Goal: Ask a question

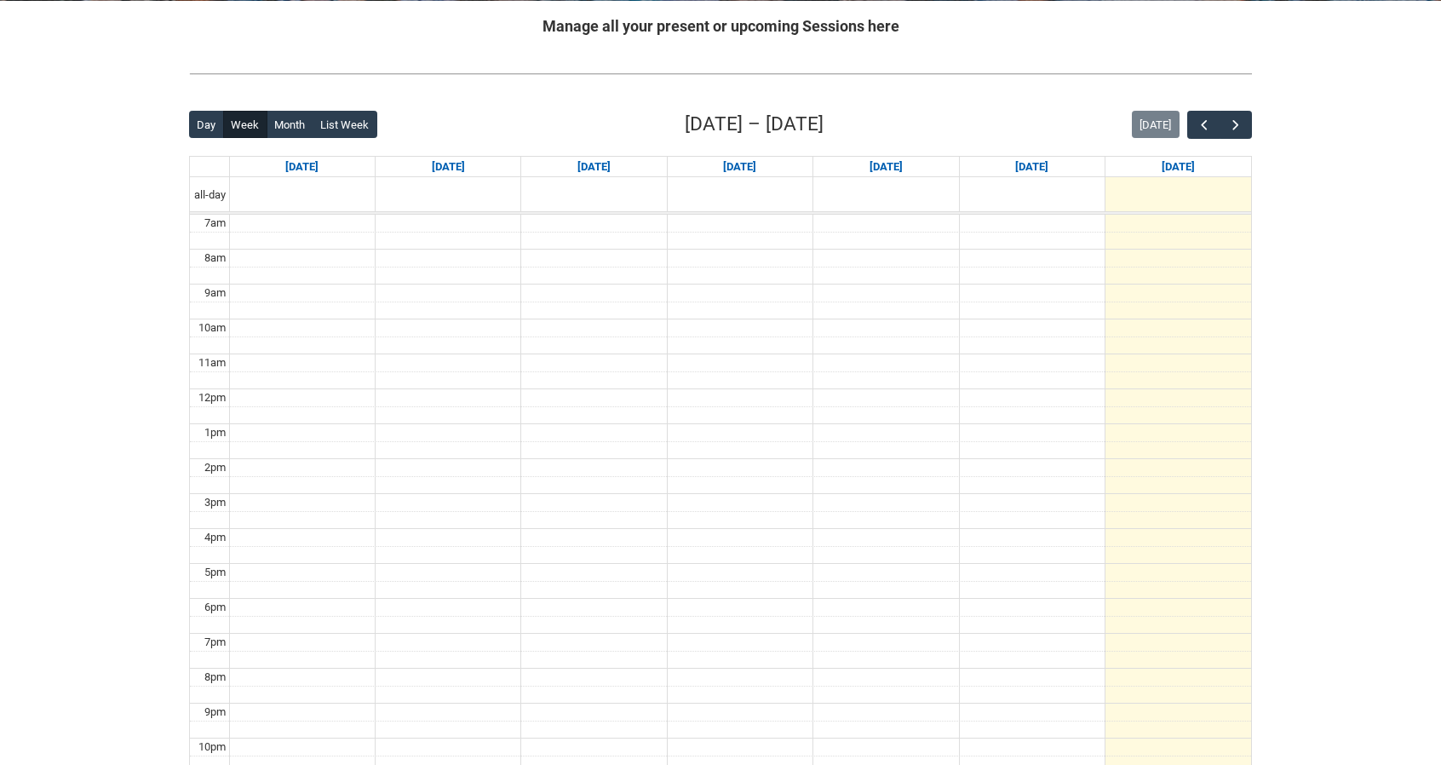
scroll to position [341, 0]
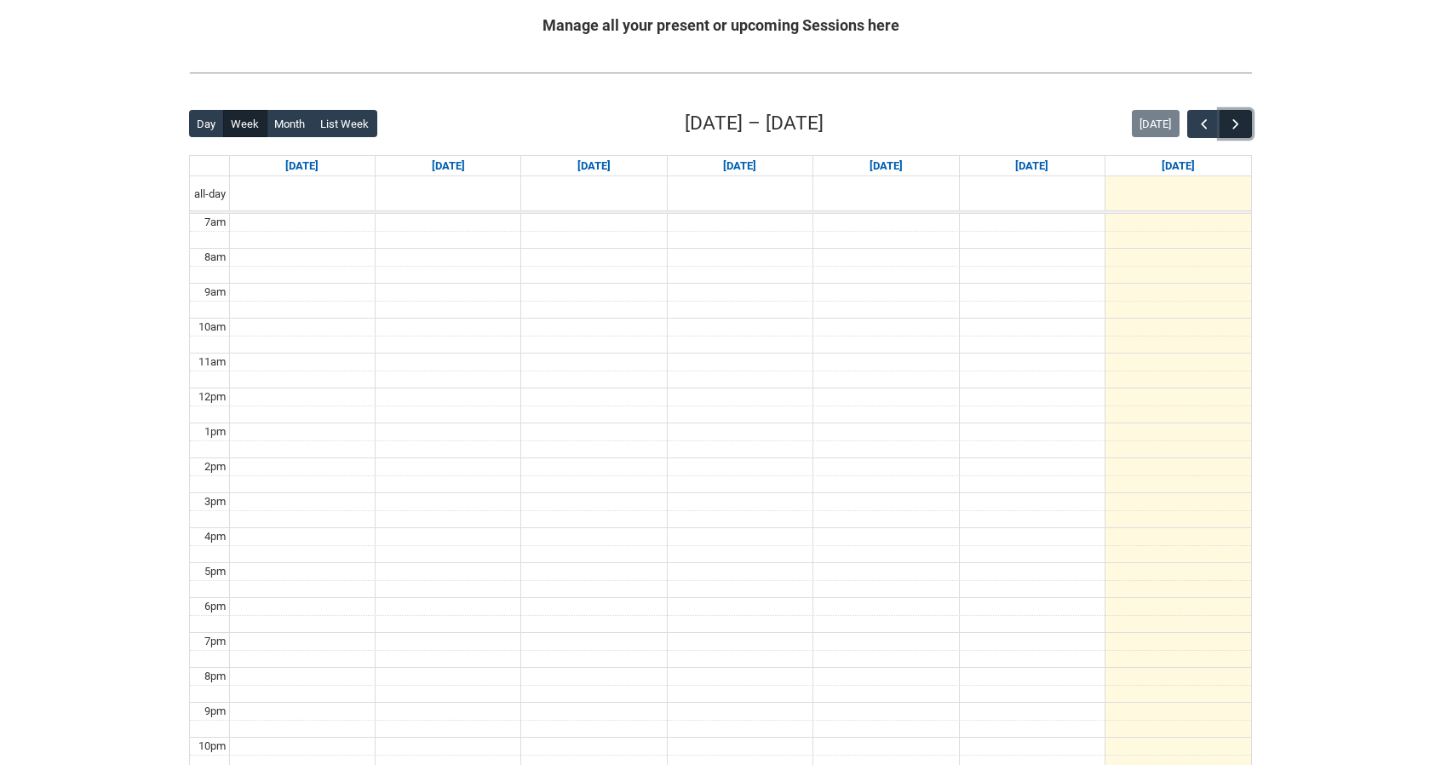
click at [1241, 129] on span "button" at bounding box center [1235, 124] width 17 height 17
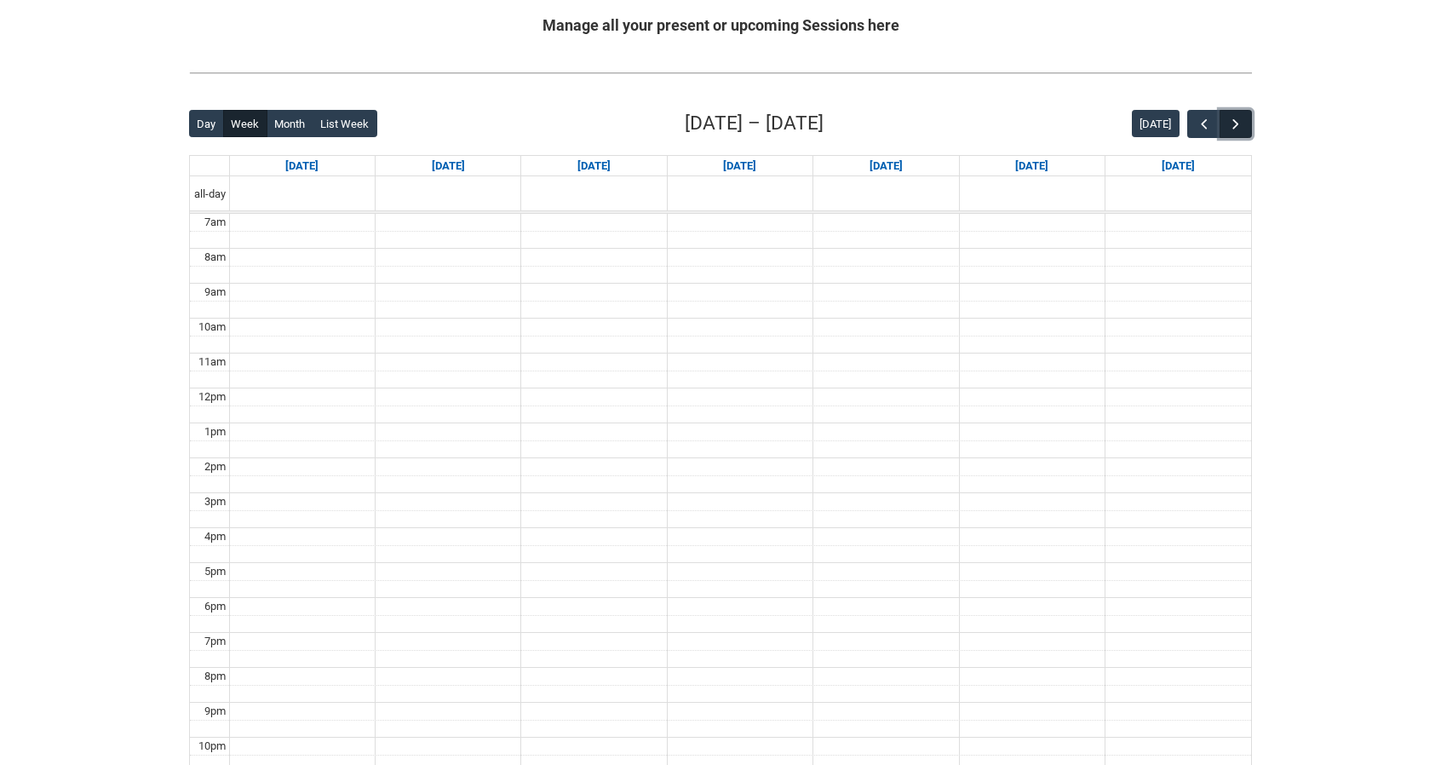
click at [1241, 129] on span "button" at bounding box center [1235, 124] width 17 height 17
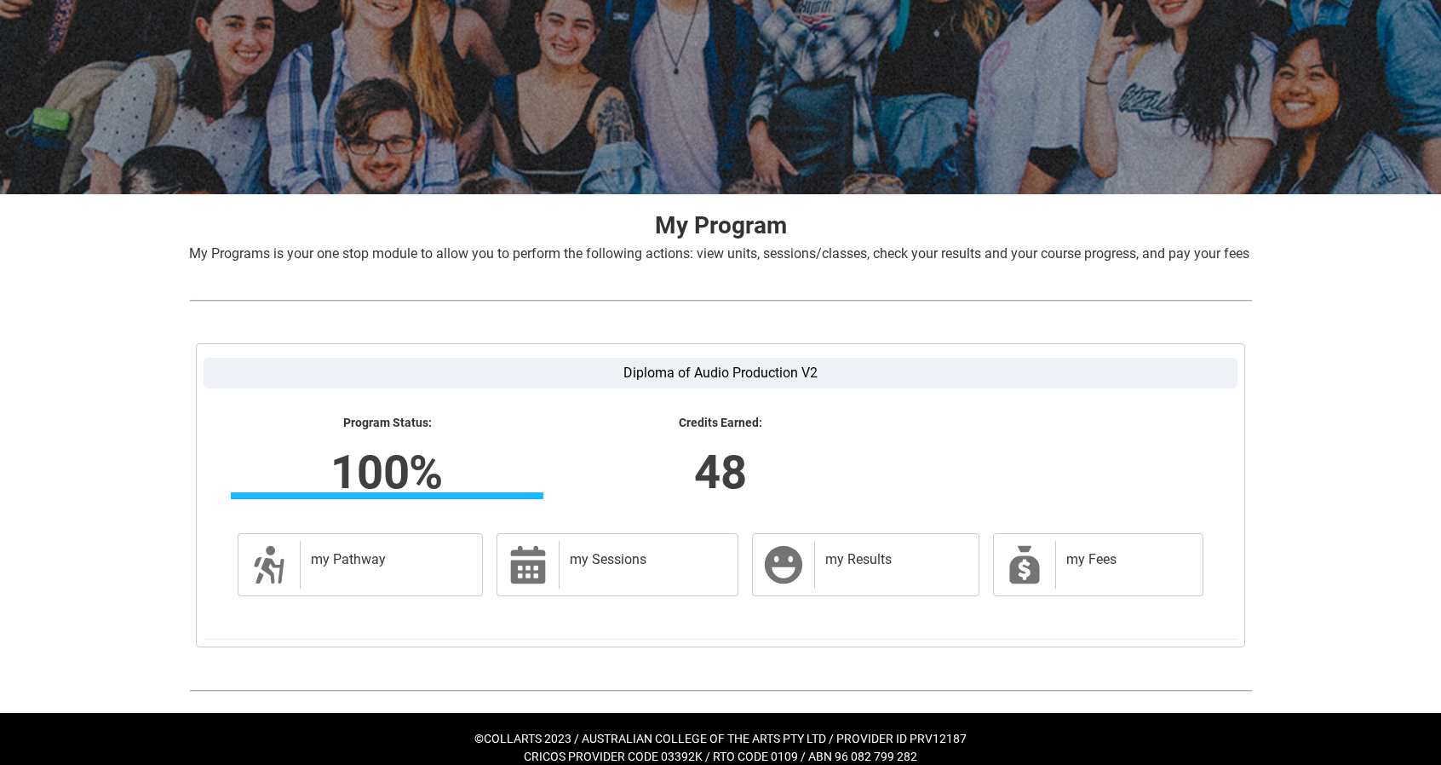
scroll to position [182, 0]
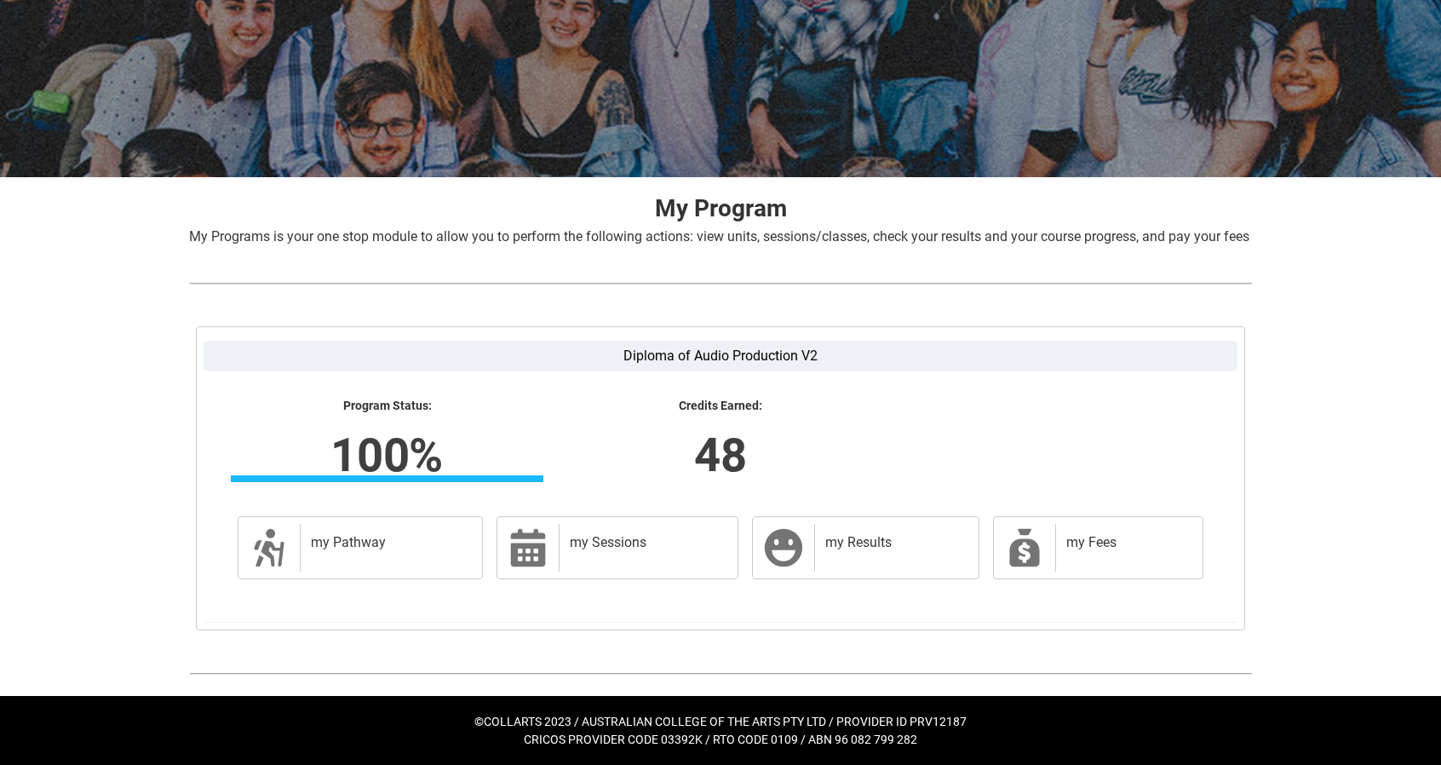
click at [352, 453] on lightning-formatted-number "100%" at bounding box center [386, 455] width 531 height 70
drag, startPoint x: 330, startPoint y: 456, endPoint x: 426, endPoint y: 457, distance: 95.4
click at [426, 457] on lightning-formatted-number "100%" at bounding box center [386, 455] width 531 height 70
click at [536, 438] on lightning-formatted-number "48" at bounding box center [720, 455] width 531 height 70
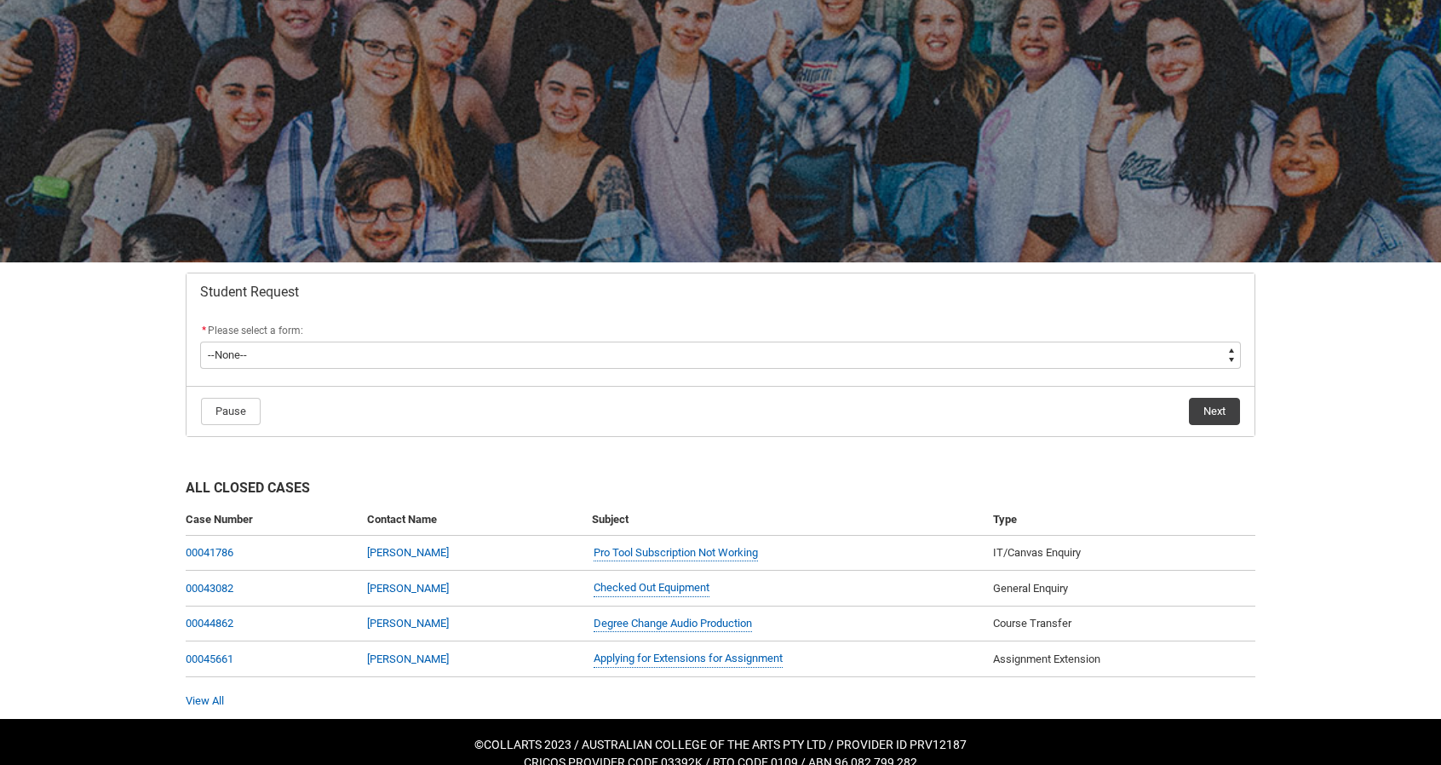
scroll to position [96, 0]
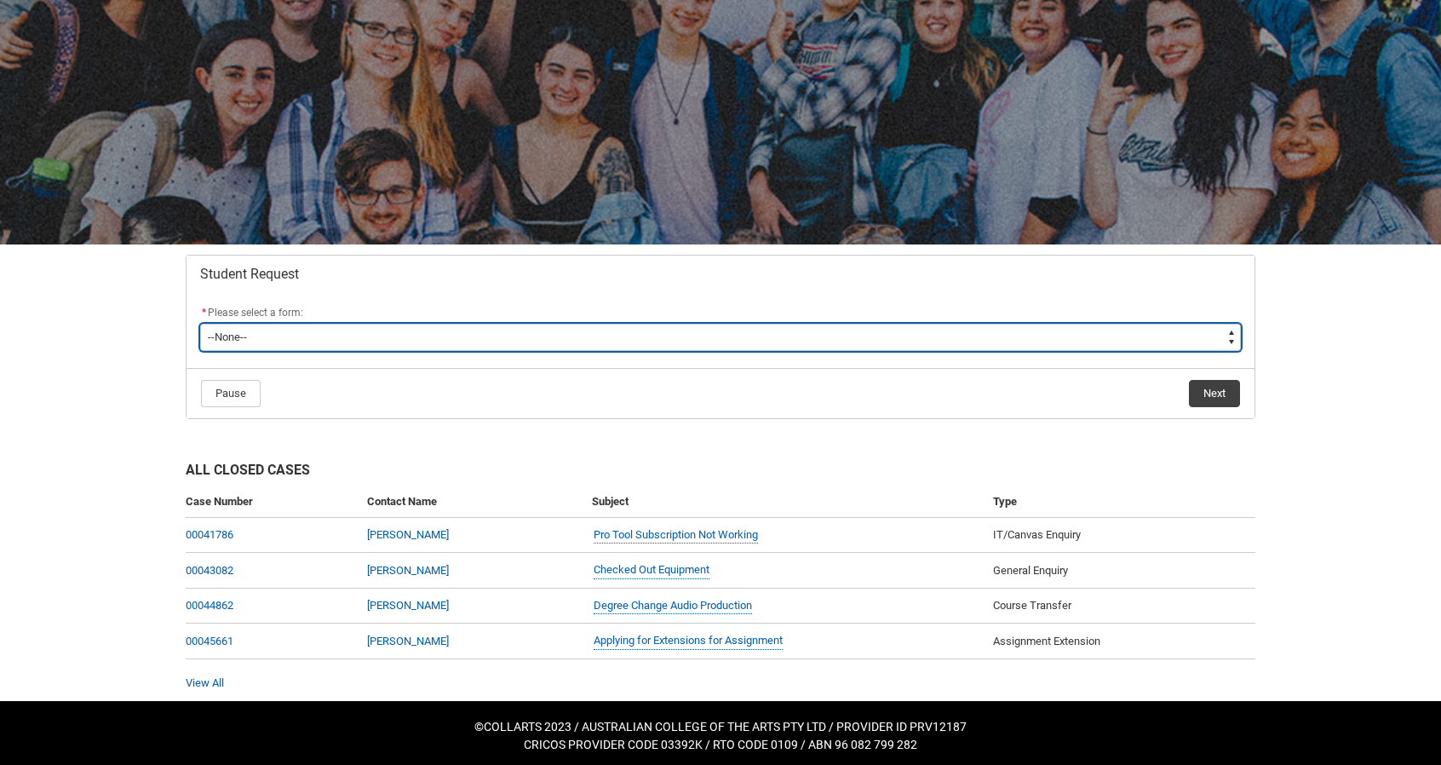
click at [627, 336] on select "--None-- Academic Transcript Application to Appeal Assignment Extension Change …" at bounding box center [720, 337] width 1040 height 27
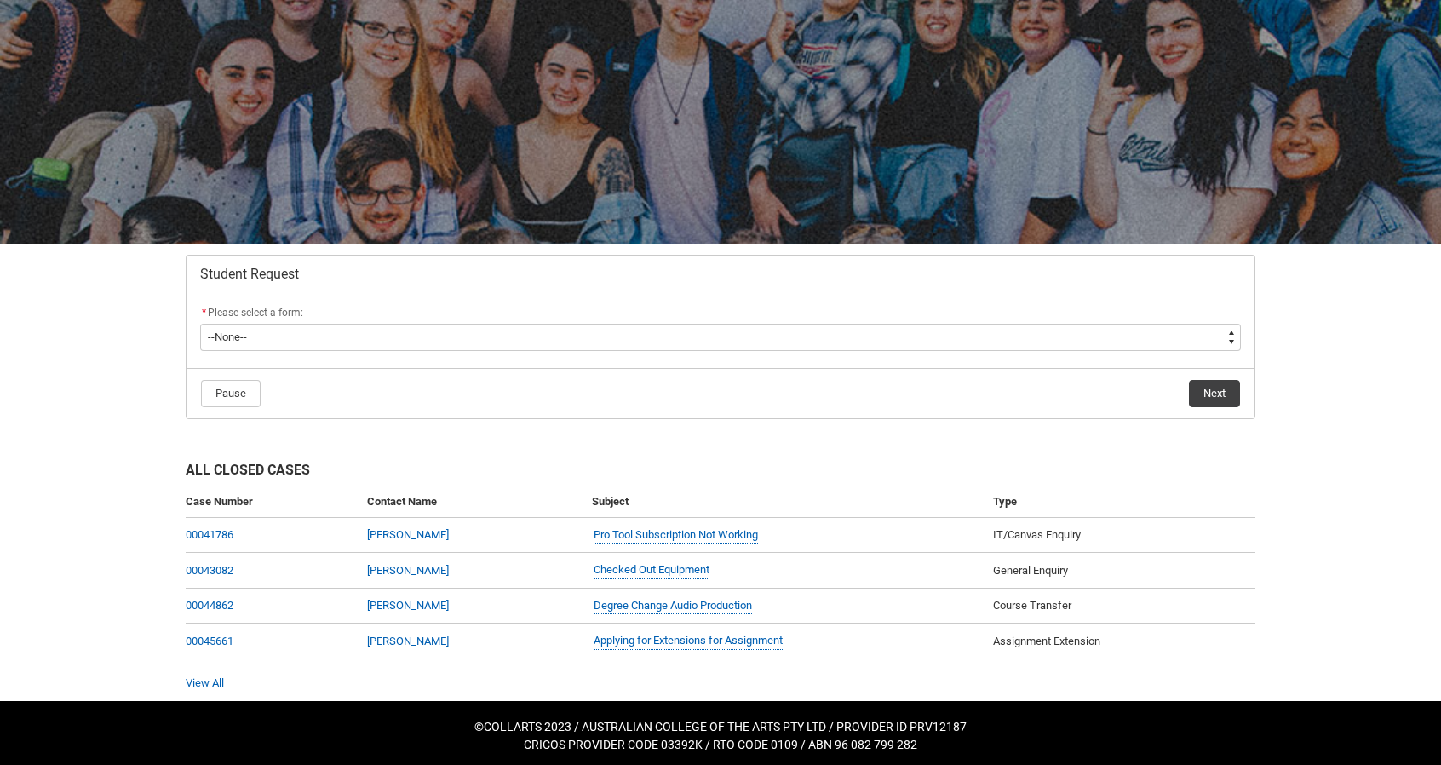
click at [136, 486] on div "Skip to Main Content Collarts Education Community Home New Enrolment Applicatio…" at bounding box center [720, 337] width 1441 height 866
